Goal: Transaction & Acquisition: Book appointment/travel/reservation

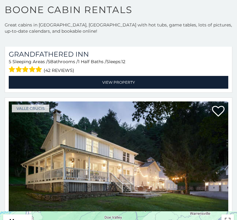
scroll to position [961, 0]
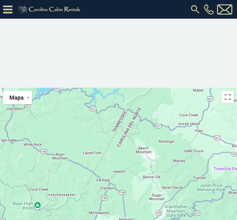
scroll to position [160, 0]
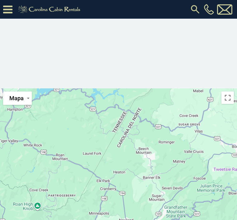
click at [229, 99] on button "Activar o desactivar la vista de pantalla completa" at bounding box center [227, 98] width 12 height 12
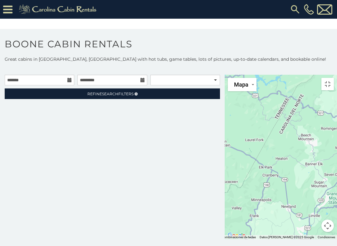
scroll to position [2, 0]
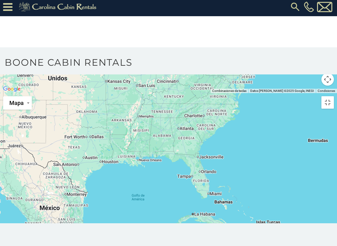
click at [237, 96] on button "Activar o desactivar la vista de pantalla completa" at bounding box center [327, 102] width 12 height 12
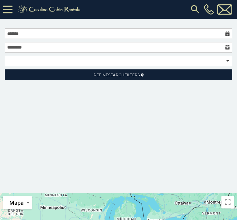
scroll to position [0, 0]
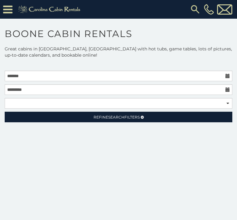
click at [6, 14] on icon at bounding box center [7, 9] width 9 height 11
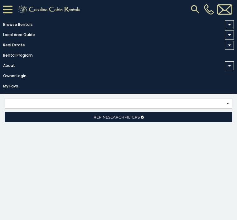
click at [26, 60] on link "Rental Program" at bounding box center [117, 55] width 234 height 9
click at [8, 7] on icon at bounding box center [7, 9] width 9 height 11
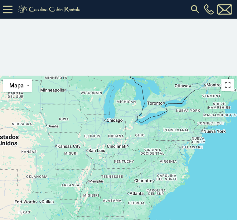
scroll to position [165, 0]
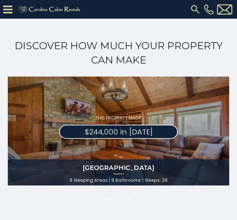
scroll to position [344, 0]
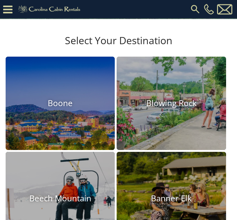
scroll to position [199, 0]
click at [94, 124] on img at bounding box center [60, 103] width 109 height 93
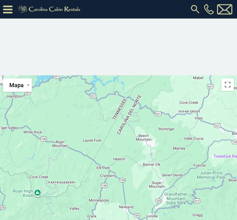
scroll to position [172, 0]
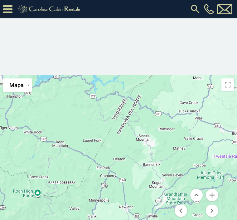
click at [212, 197] on button "Acercar" at bounding box center [212, 195] width 12 height 12
click at [212, 198] on button "Acercar" at bounding box center [212, 195] width 12 height 12
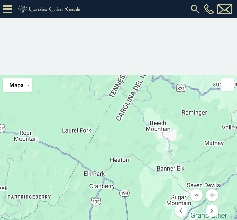
scroll to position [193, 0]
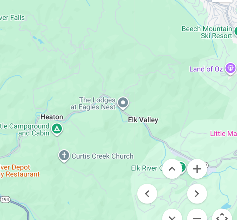
click at [190, 200] on button "Mover hacia abajo" at bounding box center [196, 206] width 12 height 12
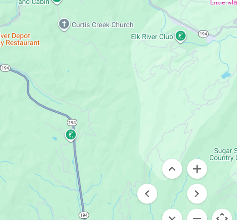
click at [206, 200] on button "Alejar" at bounding box center [212, 206] width 12 height 12
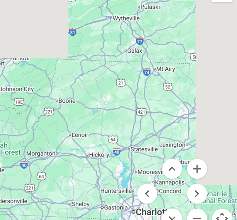
click at [206, 200] on button "Alejar" at bounding box center [212, 206] width 12 height 12
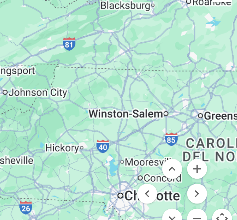
click at [206, 200] on button "Alejar" at bounding box center [212, 206] width 12 height 12
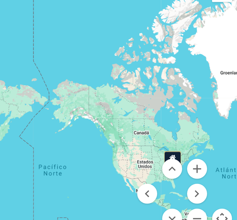
click at [221, 200] on button "Controles de visualización del mapa" at bounding box center [227, 206] width 12 height 12
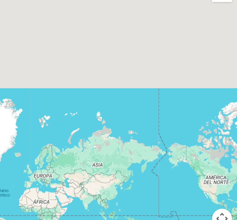
click at [221, 200] on button "Controles de visualización del mapa" at bounding box center [227, 206] width 12 height 12
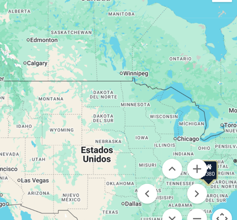
click at [221, 200] on button "Controles de visualización del mapa" at bounding box center [227, 206] width 12 height 12
